Goal: Task Accomplishment & Management: Complete application form

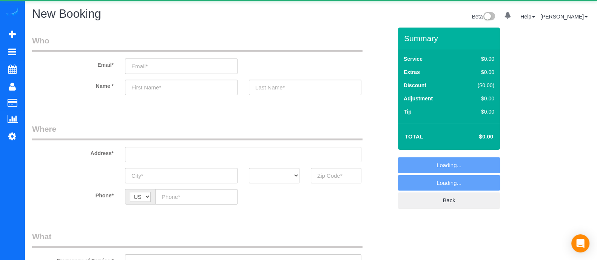
select select "object:5945"
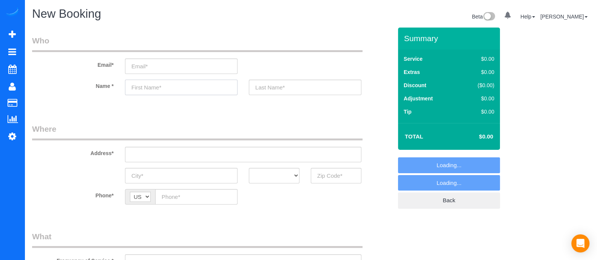
paste input "Denise Schermerhorn"
type input "Denise Schermerhorn"
click at [215, 93] on input "Denise Schermerhorn" at bounding box center [181, 87] width 112 height 15
select select "object:5969"
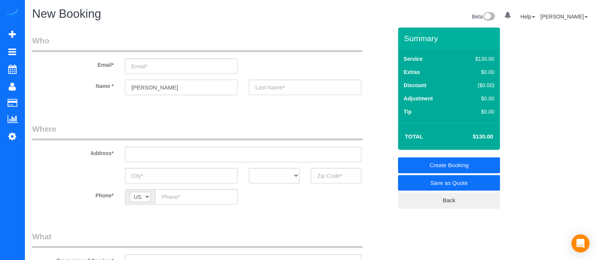
drag, startPoint x: 194, startPoint y: 82, endPoint x: 151, endPoint y: 83, distance: 43.4
click at [151, 83] on input "Denise Schermerhorn" at bounding box center [181, 87] width 112 height 15
type input "Denise"
paste input "Schermerhorn"
click at [276, 82] on input "Schermerhorn" at bounding box center [305, 87] width 112 height 15
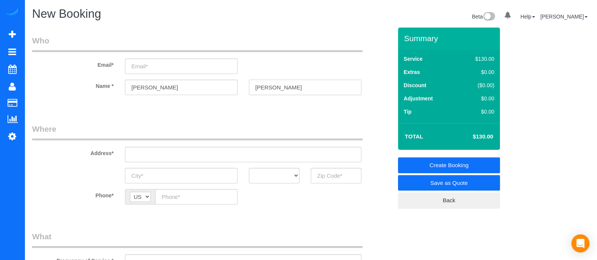
type input "Schermerhorn"
click at [190, 72] on input "email" at bounding box center [181, 65] width 112 height 15
paste input "Deefit57@gmail.com"
type input "Deefit57@gmail.com"
paste input "295 River Walk Farm PkwyCovington, GA 30014"
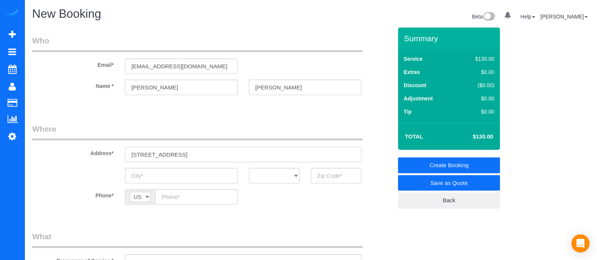
click at [194, 156] on input "295 River Walk Farm PkwyCovington, GA 30014" at bounding box center [243, 154] width 236 height 15
click at [200, 154] on input "295 River Walk Farm Pkwy Covington, GA 30014" at bounding box center [243, 154] width 236 height 15
click at [211, 155] on input "295 River Walk Farm Pkwy Covington, GA 30014" at bounding box center [243, 154] width 236 height 15
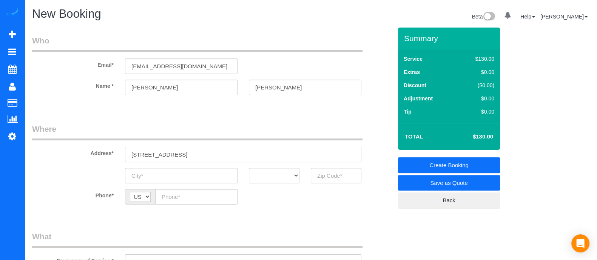
type input "295 River Walk Farm Pkwy Covington, GA 30014"
paste input "Covington"
click at [200, 169] on input "Covington" at bounding box center [181, 175] width 112 height 15
type input "Covington"
drag, startPoint x: 282, startPoint y: 179, endPoint x: 271, endPoint y: 71, distance: 108.1
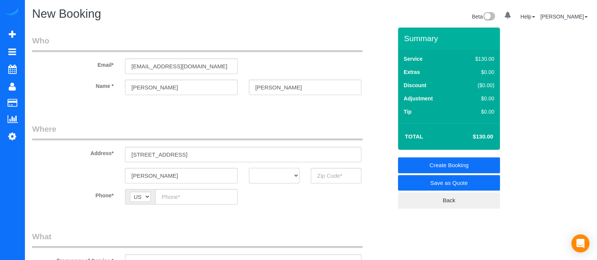
select select "GA"
click at [249, 168] on select "AK AL AR AZ CA CO CT DC DE FL GA HI IA ID IL IN KS KY LA MA MD ME MI MN MO MS M…" at bounding box center [274, 175] width 51 height 15
click at [329, 177] on input "text" at bounding box center [336, 175] width 51 height 15
type input "30014"
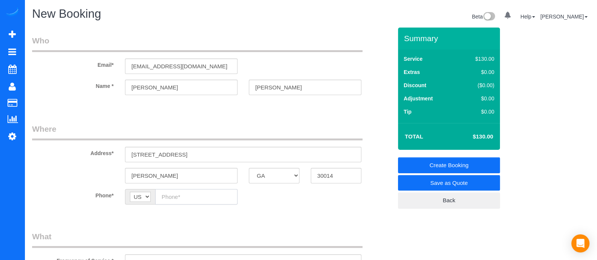
paste input "(646) 228-3286"
click at [194, 197] on input "(646) 228-3286" at bounding box center [196, 196] width 82 height 15
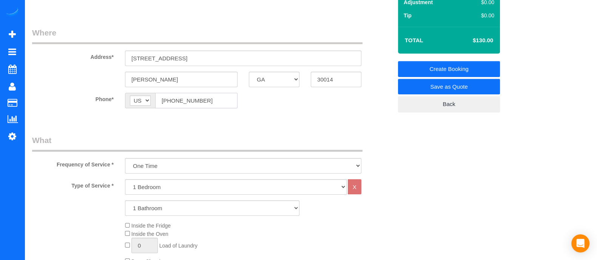
scroll to position [101, 0]
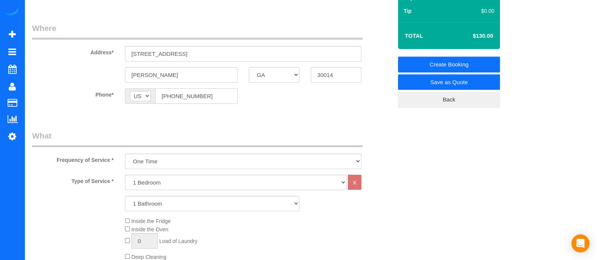
type input "(646) 228-3286"
click at [304, 179] on select "1 Bedroom 2 Bedrooms 3 Bedrooms 4 Bedrooms 5 Bedrooms 6 Bedrooms" at bounding box center [235, 182] width 221 height 15
select select "4"
click at [125, 175] on select "1 Bedroom 2 Bedrooms 3 Bedrooms 4 Bedrooms 5 Bedrooms 6 Bedrooms" at bounding box center [235, 182] width 221 height 15
click at [168, 208] on select "1 Bathroom 2 Bathrooms 3 Bathrooms 4 Bathrooms 5 Bathrooms 6 Bathrooms" at bounding box center [212, 203] width 174 height 15
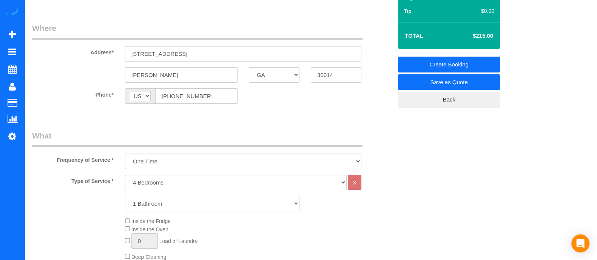
select select "3"
click at [125, 196] on select "1 Bathroom 2 Bathrooms 3 Bathrooms 4 Bathrooms 5 Bathrooms 6 Bathrooms" at bounding box center [212, 203] width 174 height 15
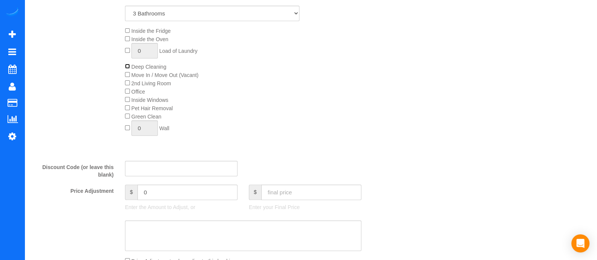
scroll to position [295, 0]
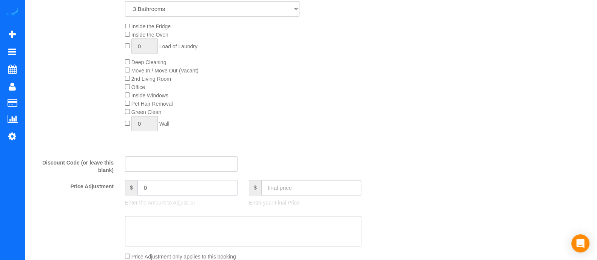
click at [223, 189] on input "0" at bounding box center [187, 187] width 100 height 15
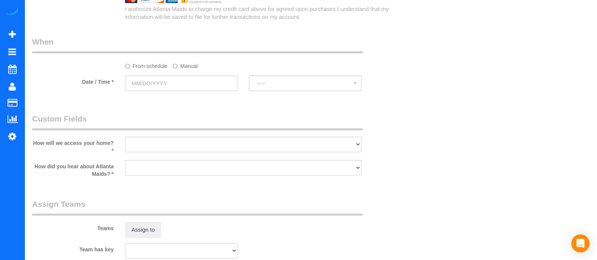
scroll to position [716, 0]
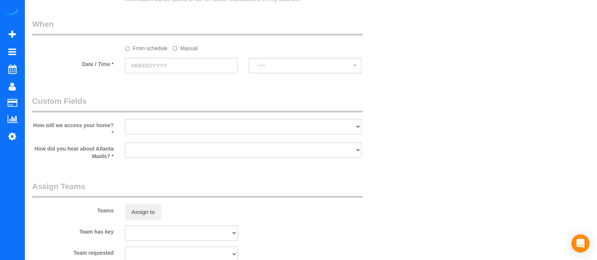
type input "30"
click at [195, 70] on input "text" at bounding box center [181, 65] width 112 height 15
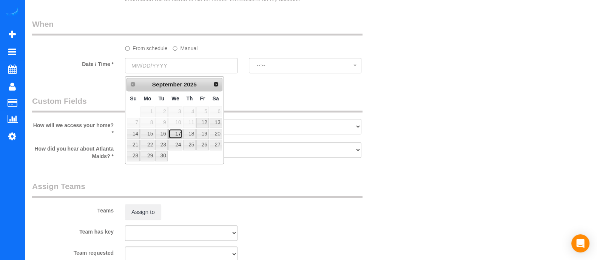
click at [179, 133] on link "17" at bounding box center [175, 134] width 14 height 10
type input "09/17/2025"
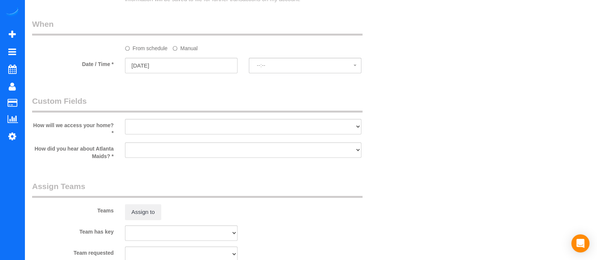
select select "spot21"
click at [243, 131] on select "I will leave a key I will provide an access code Someone will be home Go to apa…" at bounding box center [243, 126] width 236 height 15
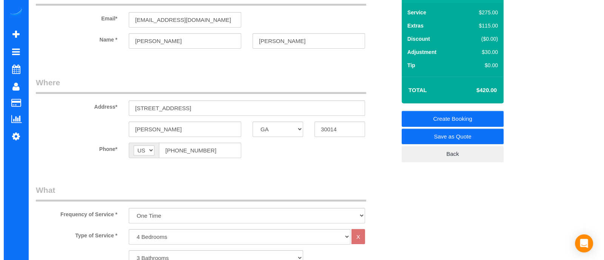
scroll to position [0, 0]
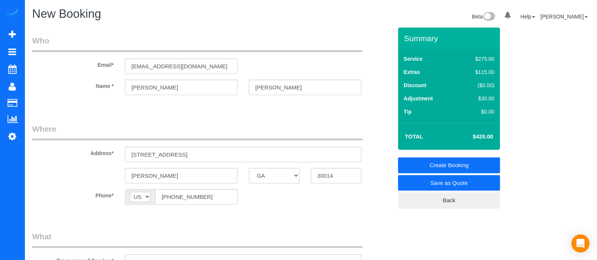
click at [446, 179] on link "Save as Quote" at bounding box center [449, 183] width 102 height 16
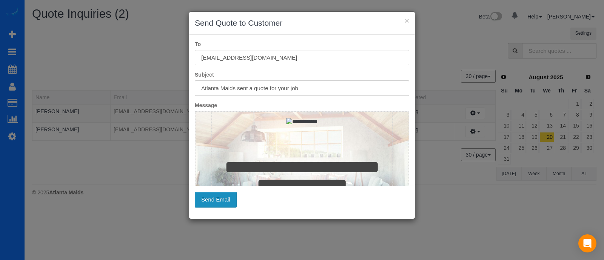
click at [226, 203] on button "Send Email" at bounding box center [216, 200] width 42 height 16
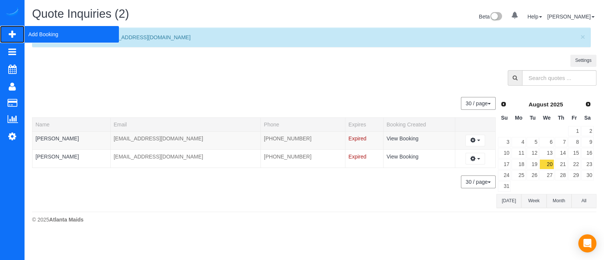
click at [41, 38] on span "Add Booking" at bounding box center [72, 34] width 94 height 17
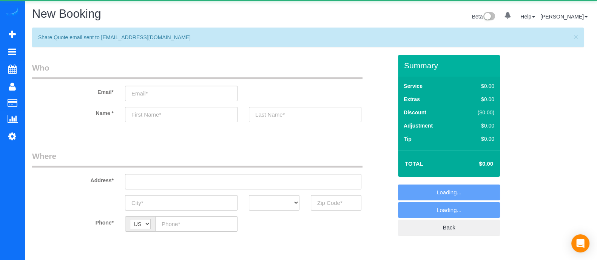
select select "object:6469"
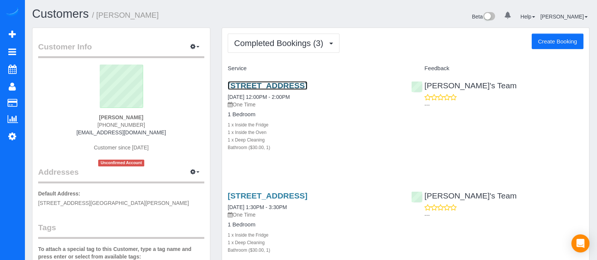
click at [307, 83] on link "[STREET_ADDRESS]" at bounding box center [268, 85] width 80 height 9
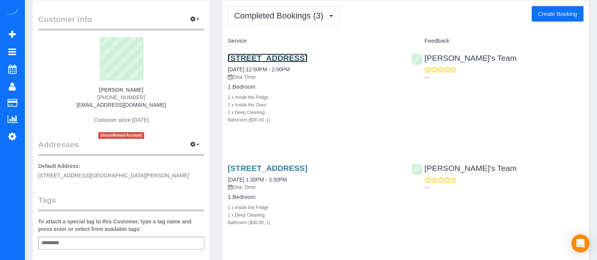
scroll to position [22, 0]
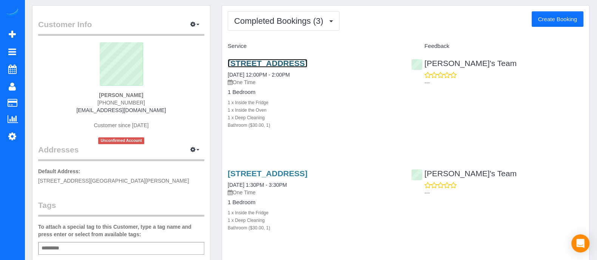
click at [281, 66] on link "[STREET_ADDRESS]" at bounding box center [268, 63] width 80 height 9
drag, startPoint x: 266, startPoint y: 71, endPoint x: 228, endPoint y: 62, distance: 38.3
click at [228, 62] on h3 "[STREET_ADDRESS]" at bounding box center [314, 63] width 172 height 9
copy link "[STREET_ADDRESS]"
click at [571, 17] on button "Create Booking" at bounding box center [557, 19] width 52 height 16
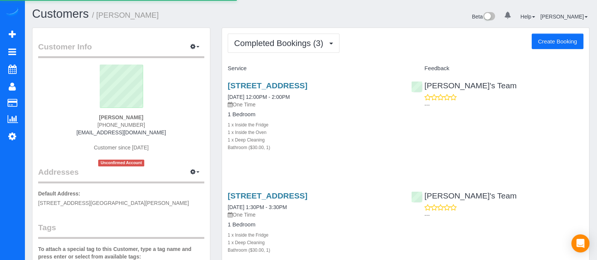
select select "GA"
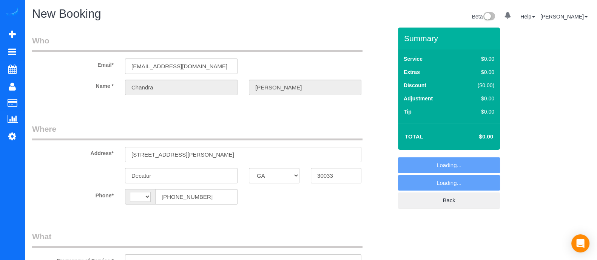
select select "object:1461"
select select "string:[GEOGRAPHIC_DATA]"
select select "string:fspay-52916368-5575-49cd-a03f-0b01c1dce1a7"
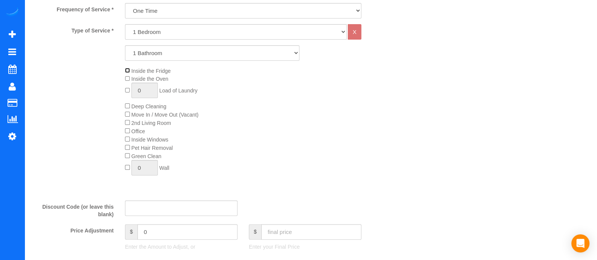
scroll to position [339, 0]
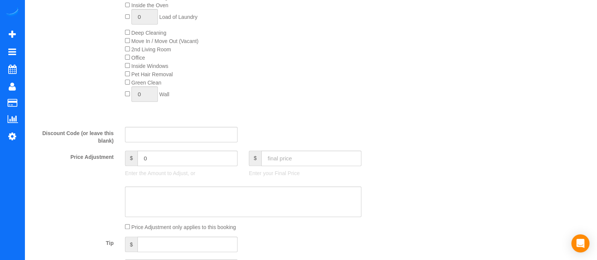
click at [401, 97] on div "Who Email* [EMAIL_ADDRESS][DOMAIN_NAME] Name * [PERSON_NAME][GEOGRAPHIC_DATA] W…" at bounding box center [310, 188] width 557 height 1000
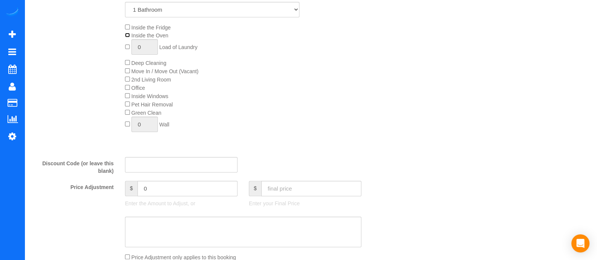
scroll to position [302, 0]
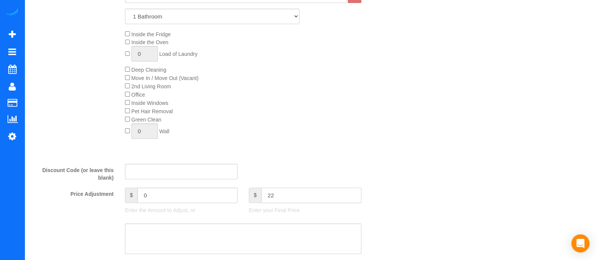
click at [292, 196] on input "22" at bounding box center [311, 195] width 100 height 15
type input "225"
type input "-35"
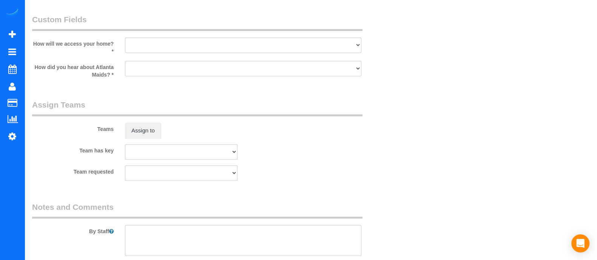
scroll to position [687, 0]
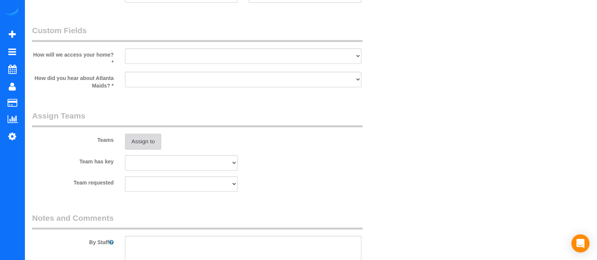
click at [158, 144] on button "Assign to" at bounding box center [143, 142] width 36 height 16
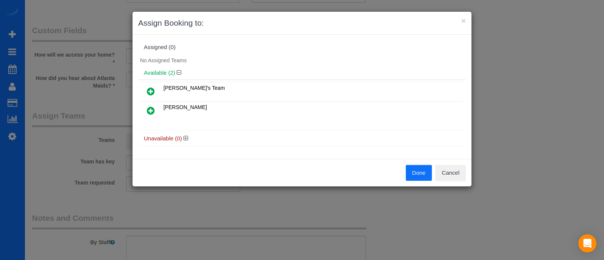
click at [155, 91] on link at bounding box center [151, 91] width 18 height 15
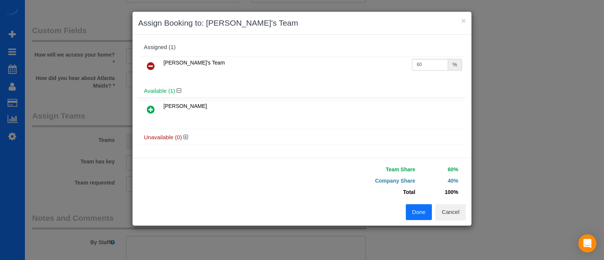
click at [422, 206] on button "Done" at bounding box center [419, 212] width 26 height 16
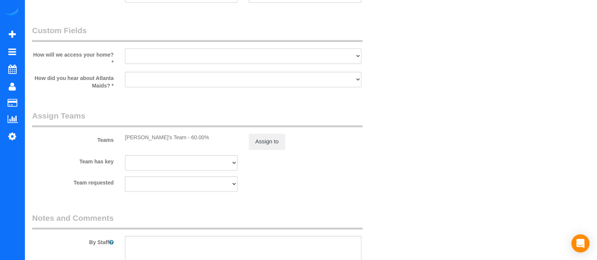
click at [254, 55] on select "I will leave a key I will provide an access code Someone will be home Go to apa…" at bounding box center [243, 55] width 236 height 15
select select "number:3"
click at [125, 51] on select "I will leave a key I will provide an access code Someone will be home Go to apa…" at bounding box center [243, 55] width 236 height 15
drag, startPoint x: 208, startPoint y: 82, endPoint x: 191, endPoint y: 109, distance: 32.5
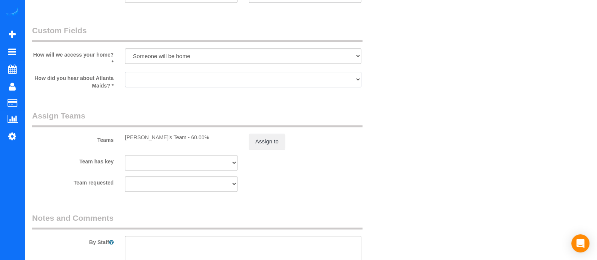
select select "number:6"
click at [125, 74] on select "Google Yelp From a friend Social media Other" at bounding box center [243, 79] width 236 height 15
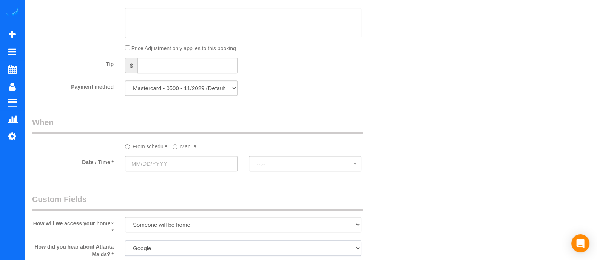
scroll to position [513, 0]
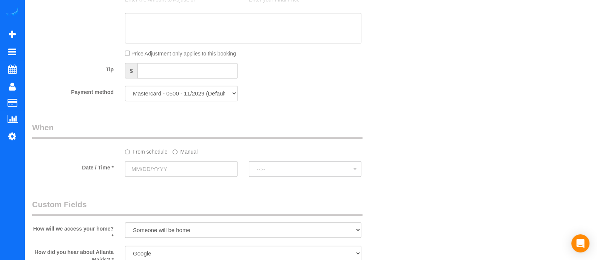
click at [180, 155] on label "Manual" at bounding box center [184, 150] width 25 height 10
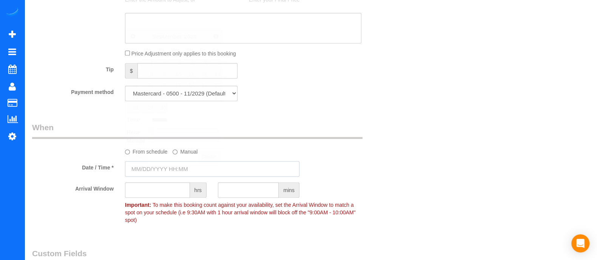
click at [181, 167] on input "text" at bounding box center [212, 168] width 174 height 15
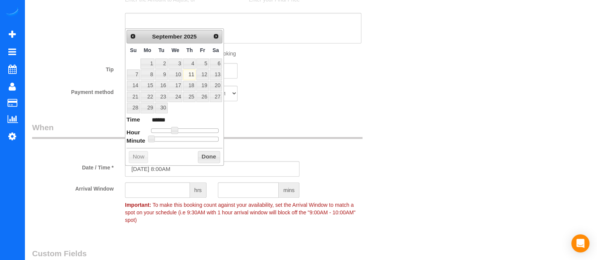
type input "[DATE] 1:00AM"
type input "******"
type input "[DATE] 5:00AM"
type input "******"
type input "[DATE] 6:00AM"
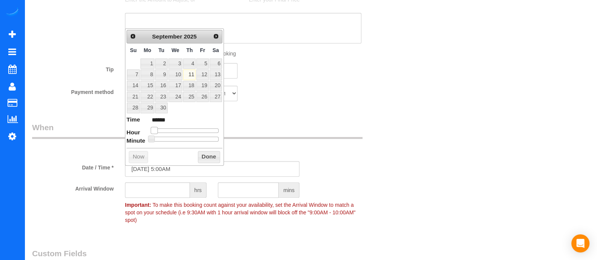
type input "******"
type input "[DATE] 7:00AM"
type input "******"
type input "[DATE] 8:00AM"
type input "******"
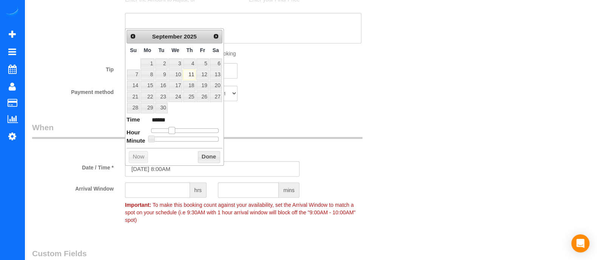
type input "[DATE] 9:00AM"
type input "******"
type input "[DATE] 10:00AM"
type input "*******"
type input "[DATE] 11:00AM"
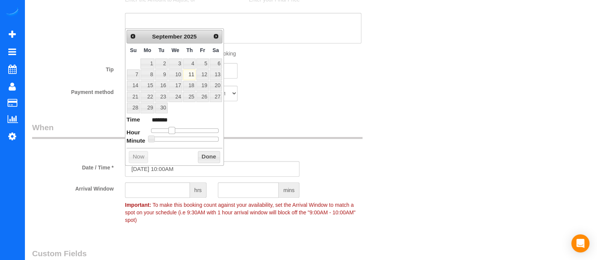
type input "*******"
type input "[DATE] 12:00PM"
type input "*******"
type input "[DATE] 1:00PM"
type input "******"
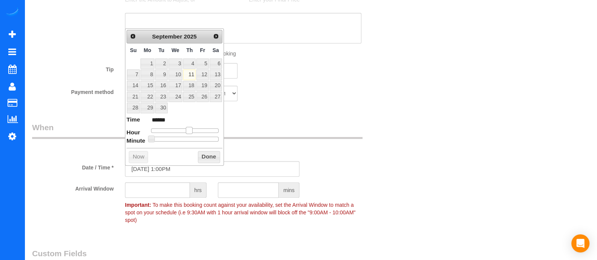
type input "[DATE] 2:00PM"
type input "******"
drag, startPoint x: 154, startPoint y: 128, endPoint x: 192, endPoint y: 132, distance: 39.1
click at [192, 132] on div at bounding box center [185, 130] width 68 height 5
click at [211, 156] on button "Done" at bounding box center [209, 157] width 22 height 12
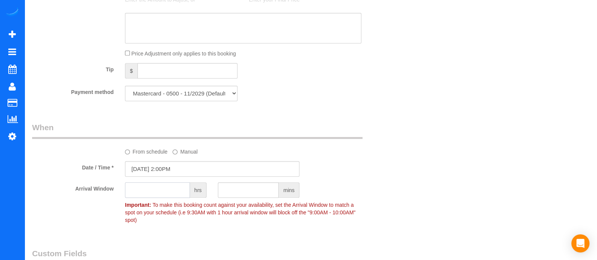
click at [166, 194] on input "text" at bounding box center [157, 189] width 65 height 15
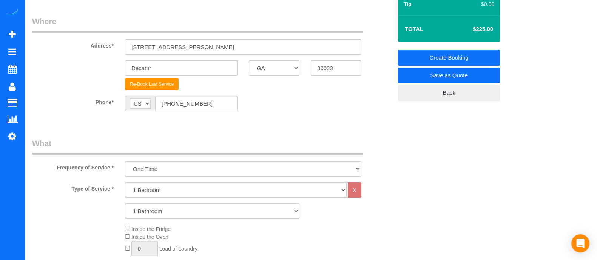
scroll to position [0, 0]
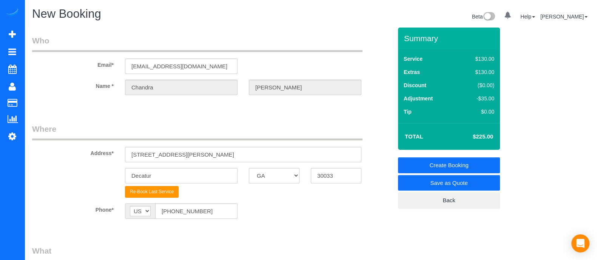
type input "2"
click at [444, 161] on link "Create Booking" at bounding box center [449, 165] width 102 height 16
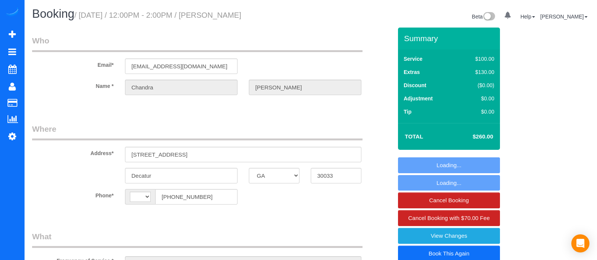
select select "GA"
select select "string:[GEOGRAPHIC_DATA]"
select select "spot1"
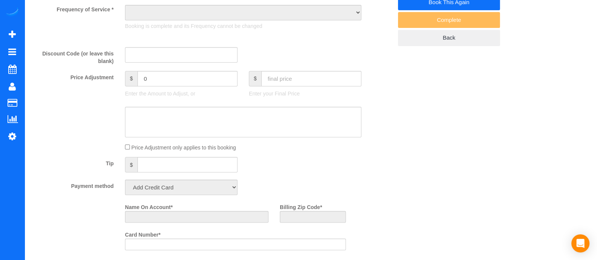
select select "object:756"
select select "string:fspay-52916368-5575-49cd-a03f-0b01c1dce1a7"
select select "number:1"
select select "number:34"
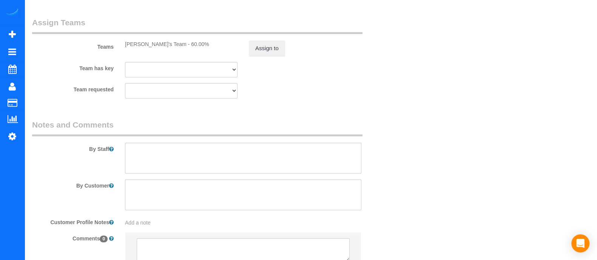
select select "object:760"
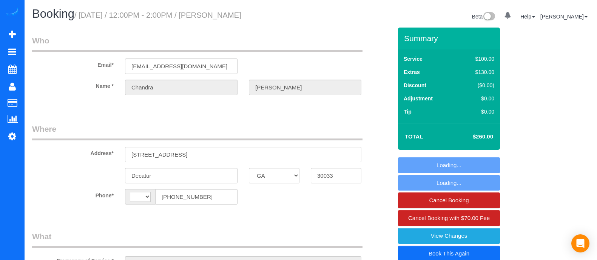
select select "GA"
select select "string:fspay-52916368-5575-49cd-a03f-0b01c1dce1a7"
select select "number:1"
select select "number:34"
select select "object:497"
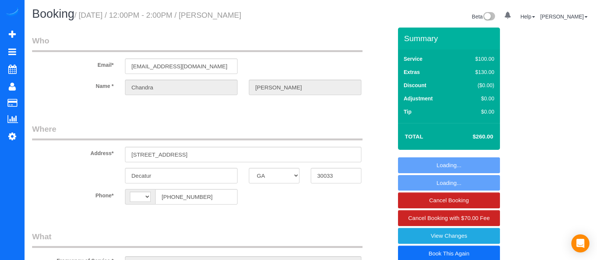
select select "string:[GEOGRAPHIC_DATA]"
select select "spot1"
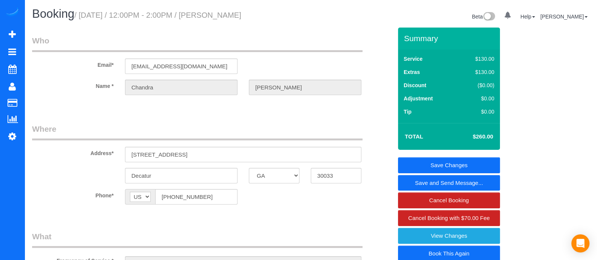
scroll to position [227, 0]
